Goal: Task Accomplishment & Management: Use online tool/utility

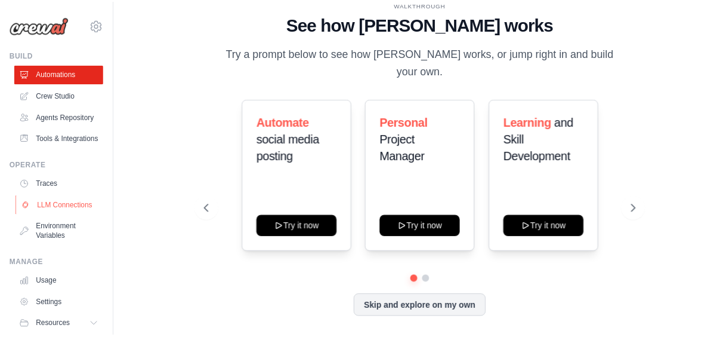
scroll to position [67, 0]
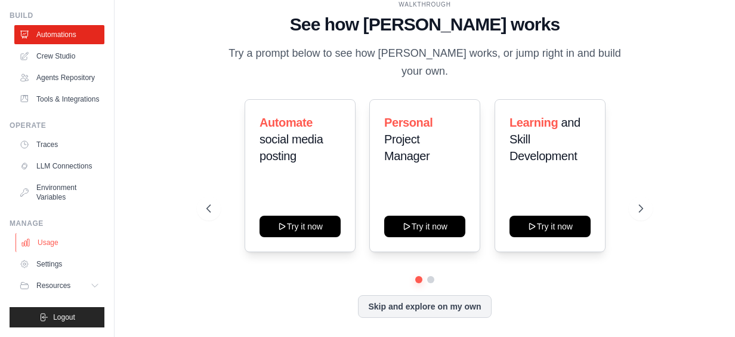
click at [56, 244] on link "Usage" at bounding box center [61, 242] width 90 height 19
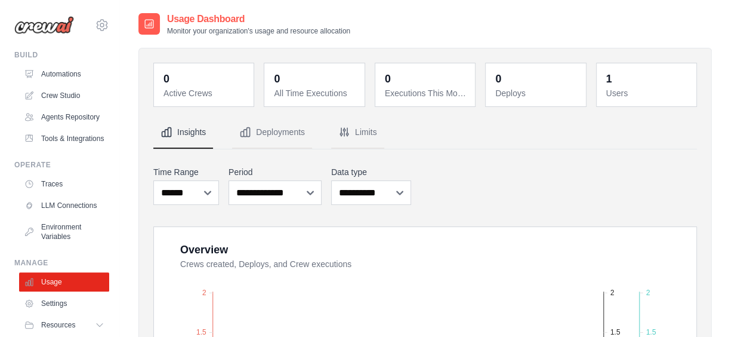
scroll to position [67, 0]
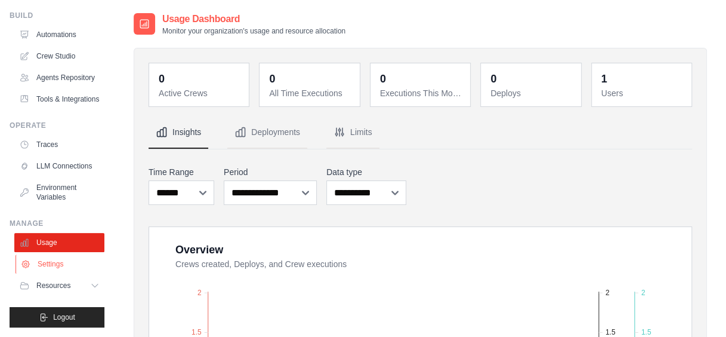
click at [50, 264] on link "Settings" at bounding box center [61, 263] width 90 height 19
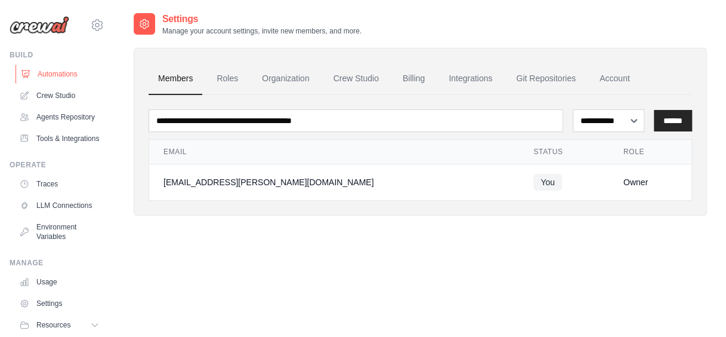
click at [60, 76] on link "Automations" at bounding box center [61, 73] width 90 height 19
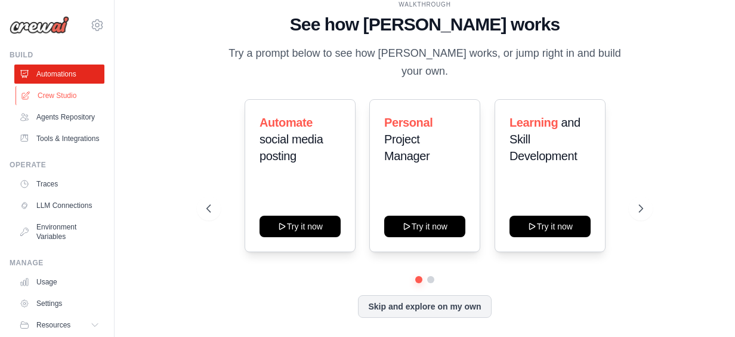
click at [55, 96] on link "Crew Studio" at bounding box center [61, 95] width 90 height 19
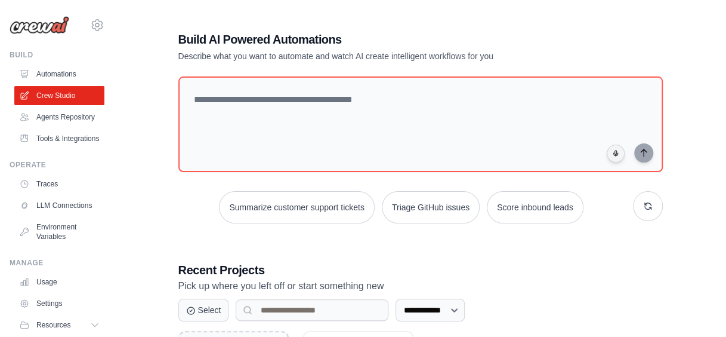
scroll to position [143, 0]
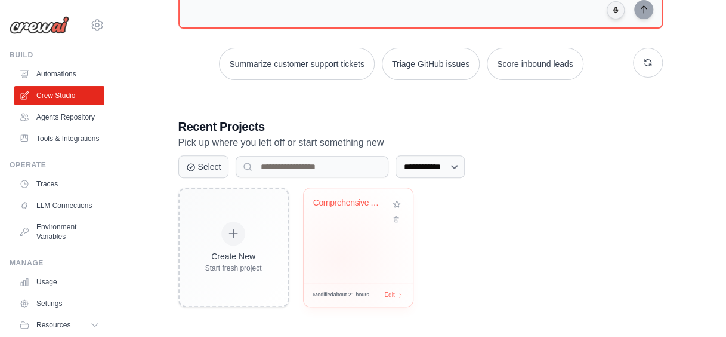
click at [340, 257] on div "Comprehensive AP Automation Pipelin..." at bounding box center [358, 235] width 109 height 94
click at [374, 228] on div "Comprehensive AP Automation Pipelin..." at bounding box center [358, 235] width 109 height 94
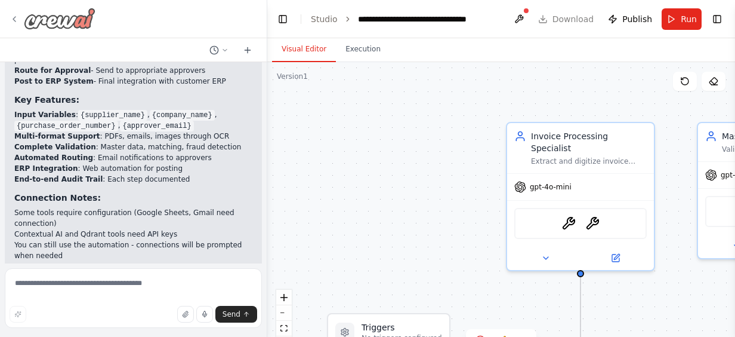
scroll to position [1818, 0]
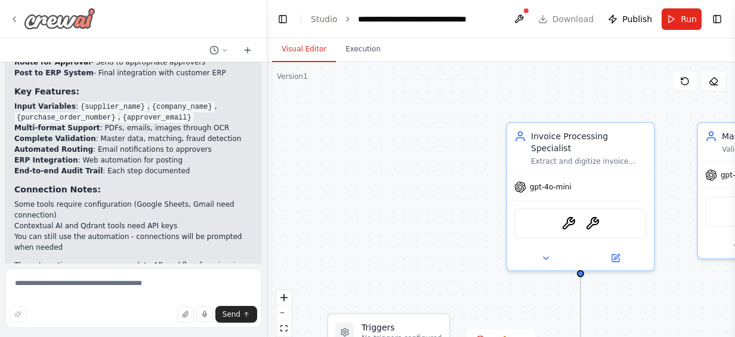
click at [16, 16] on icon at bounding box center [15, 19] width 10 height 10
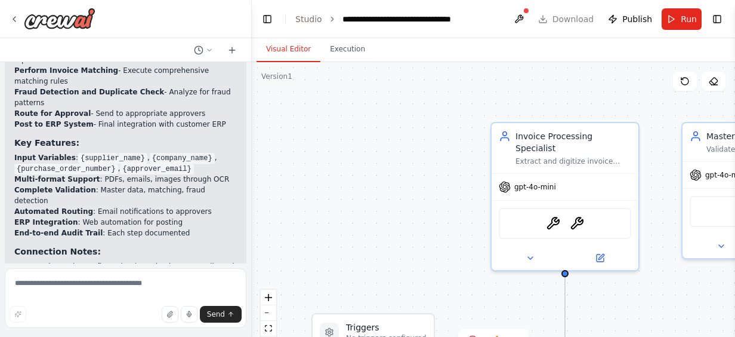
scroll to position [3030, 0]
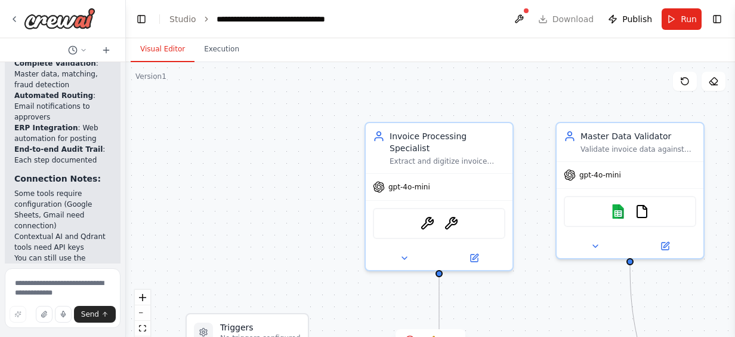
drag, startPoint x: 263, startPoint y: 147, endPoint x: -2, endPoint y: 146, distance: 265.6
click at [0, 146] on html "Build Accounts Payable automation product with multiple agents covering full en…" at bounding box center [367, 168] width 735 height 337
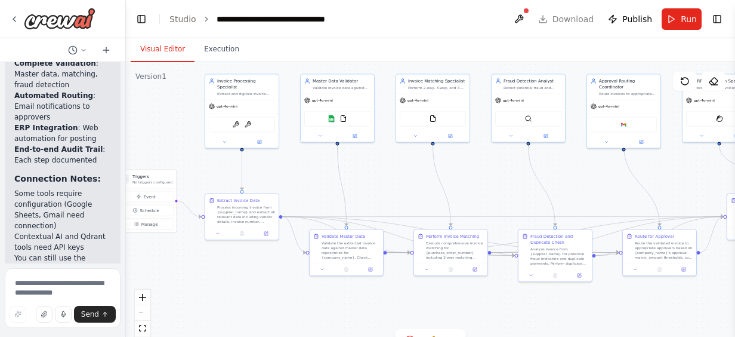
drag, startPoint x: 295, startPoint y: 147, endPoint x: 165, endPoint y: 60, distance: 156.1
click at [165, 60] on div "Visual Editor Execution Version 1 Show Tools Hide Agents .deletable-edge-delete…" at bounding box center [430, 187] width 609 height 298
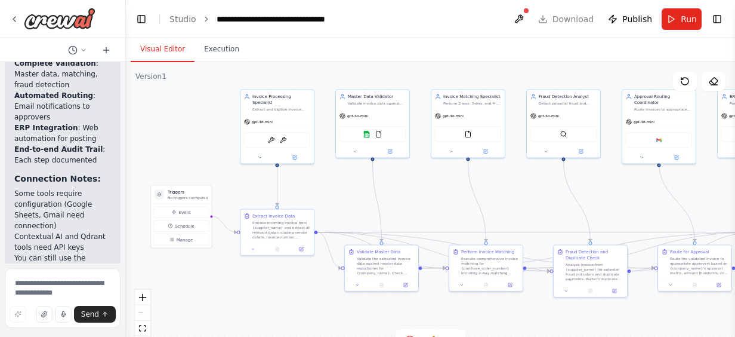
drag, startPoint x: 187, startPoint y: 128, endPoint x: 228, endPoint y: 148, distance: 45.4
click at [228, 148] on div ".deletable-edge-delete-btn { width: 20px; height: 20px; border: 0px solid #ffff…" at bounding box center [430, 211] width 609 height 298
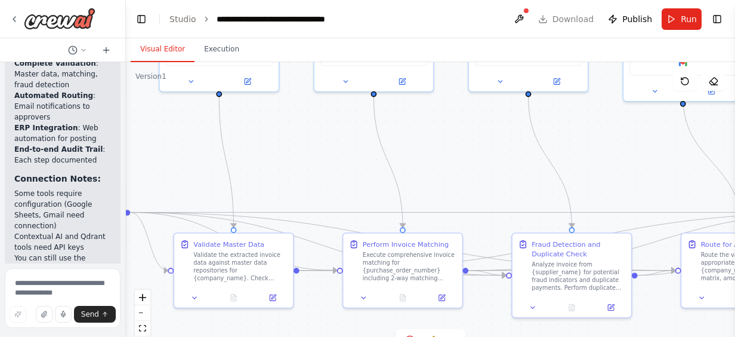
drag, startPoint x: 347, startPoint y: 213, endPoint x: 237, endPoint y: 132, distance: 136.7
click at [237, 132] on div ".deletable-edge-delete-btn { width: 20px; height: 20px; border: 0px solid #ffff…" at bounding box center [430, 211] width 609 height 298
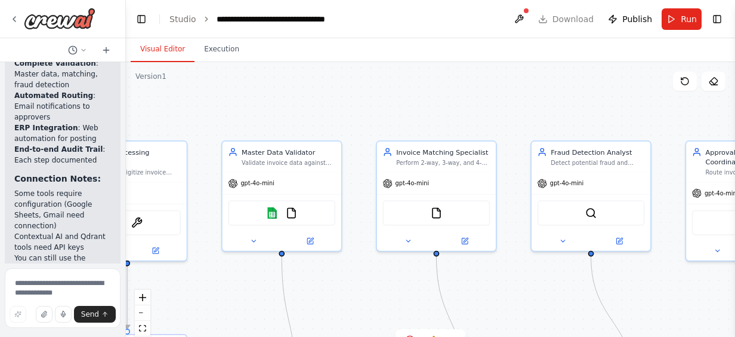
drag, startPoint x: 442, startPoint y: 217, endPoint x: 480, endPoint y: 364, distance: 151.7
click at [480, 336] on html "Build Accounts Payable automation product with multiple agents covering full en…" at bounding box center [367, 168] width 735 height 337
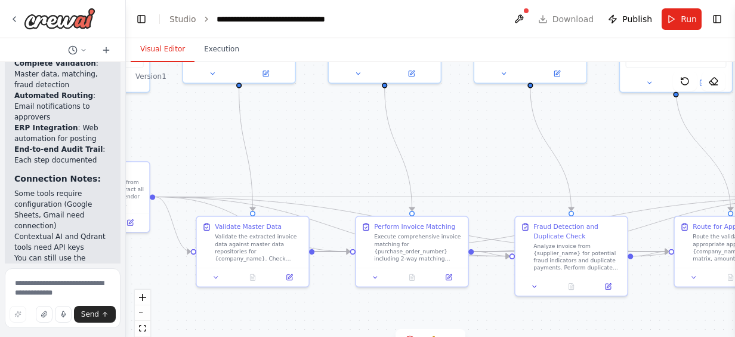
drag, startPoint x: 506, startPoint y: 266, endPoint x: 445, endPoint y: 104, distance: 173.4
click at [445, 104] on div ".deletable-edge-delete-btn { width: 20px; height: 20px; border: 0px solid #ffff…" at bounding box center [430, 211] width 609 height 298
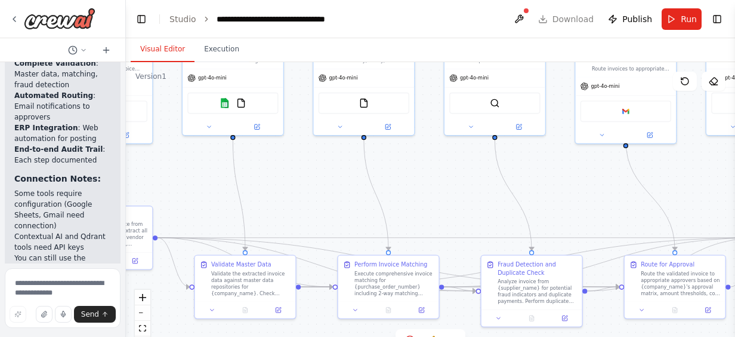
drag, startPoint x: 445, startPoint y: 104, endPoint x: 417, endPoint y: 154, distance: 57.5
click at [417, 154] on div ".deletable-edge-delete-btn { width: 20px; height: 20px; border: 0px solid #ffff…" at bounding box center [430, 211] width 609 height 298
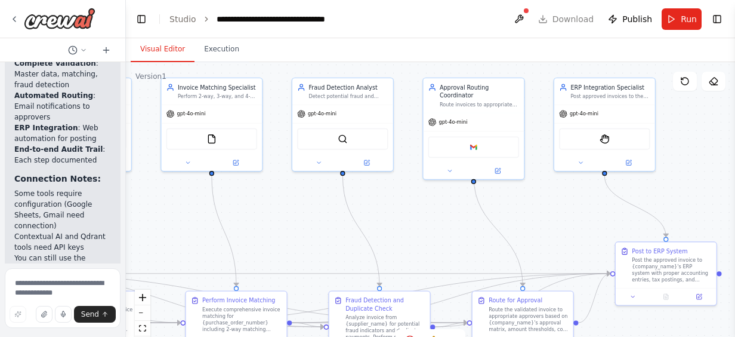
drag, startPoint x: 451, startPoint y: 217, endPoint x: 297, endPoint y: 255, distance: 158.5
click at [297, 255] on div ".deletable-edge-delete-btn { width: 20px; height: 20px; border: 0px solid #ffff…" at bounding box center [430, 211] width 609 height 298
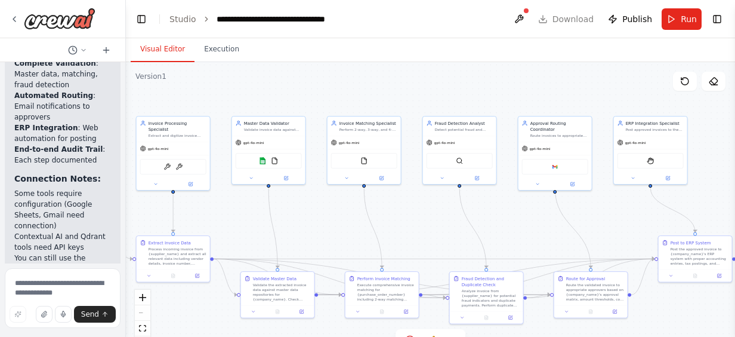
drag, startPoint x: 339, startPoint y: 236, endPoint x: 418, endPoint y: 230, distance: 79.0
click at [418, 230] on div ".deletable-edge-delete-btn { width: 20px; height: 20px; border: 0px solid #ffff…" at bounding box center [430, 211] width 609 height 298
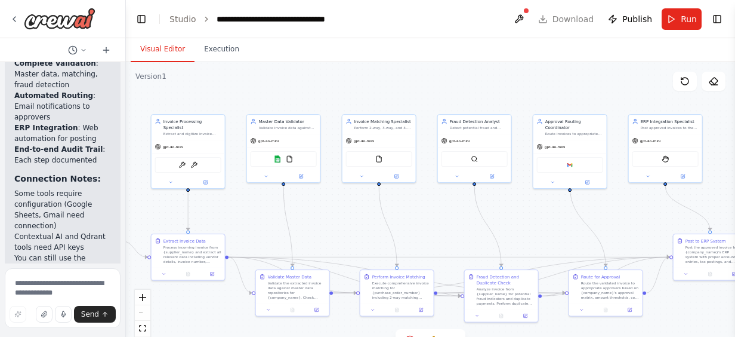
drag, startPoint x: 380, startPoint y: 199, endPoint x: 409, endPoint y: 196, distance: 29.4
click at [409, 196] on div ".deletable-edge-delete-btn { width: 20px; height: 20px; border: 0px solid #ffff…" at bounding box center [430, 211] width 609 height 298
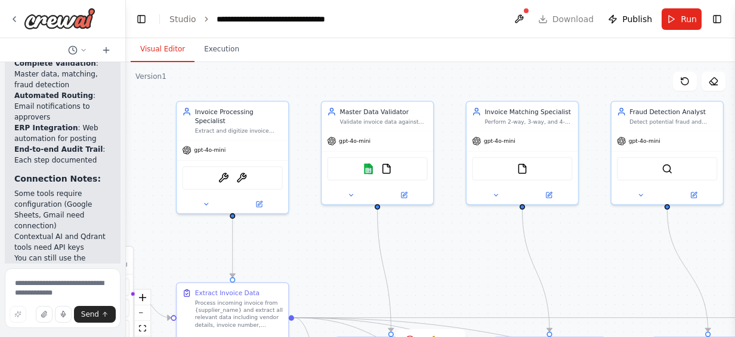
drag, startPoint x: 333, startPoint y: 191, endPoint x: 498, endPoint y: 230, distance: 170.0
click at [498, 230] on div ".deletable-edge-delete-btn { width: 20px; height: 20px; border: 0px solid #ffff…" at bounding box center [430, 211] width 609 height 298
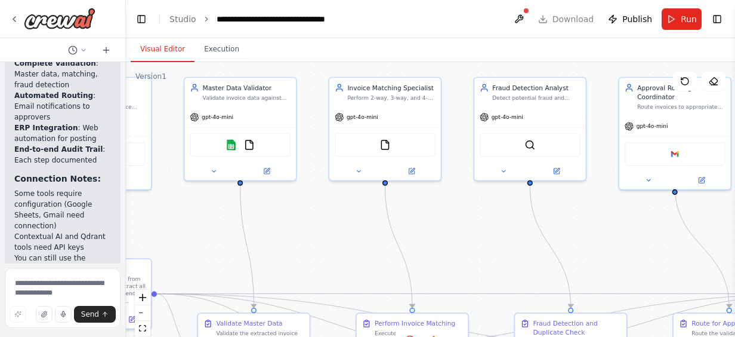
drag, startPoint x: 568, startPoint y: 232, endPoint x: 421, endPoint y: 207, distance: 148.4
click at [421, 207] on div ".deletable-edge-delete-btn { width: 20px; height: 20px; border: 0px solid #ffff…" at bounding box center [430, 211] width 609 height 298
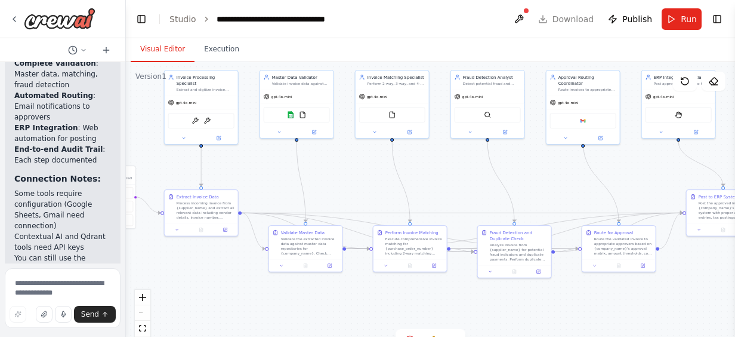
drag, startPoint x: 452, startPoint y: 264, endPoint x: 458, endPoint y: 196, distance: 67.7
click at [458, 196] on div ".deletable-edge-delete-btn { width: 20px; height: 20px; border: 0px solid #ffff…" at bounding box center [430, 211] width 609 height 298
click at [13, 19] on icon at bounding box center [14, 19] width 2 height 5
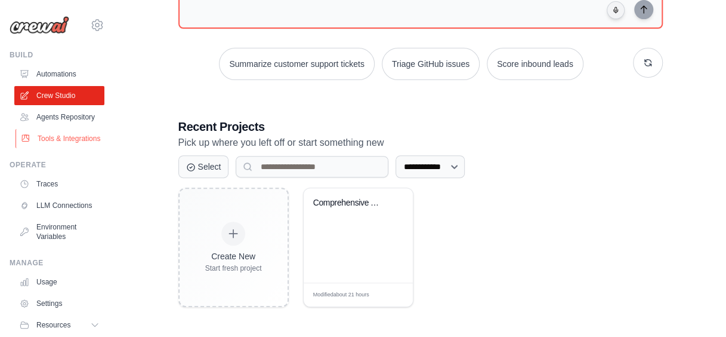
click at [44, 144] on link "Tools & Integrations" at bounding box center [61, 138] width 90 height 19
